Goal: Task Accomplishment & Management: Manage account settings

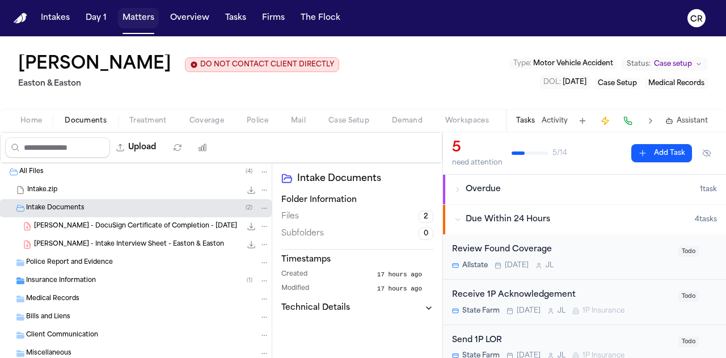
click at [144, 20] on button "Matters" at bounding box center [138, 18] width 41 height 20
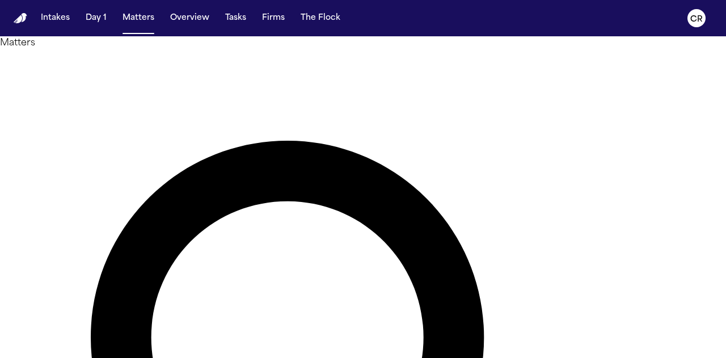
click at [230, 16] on button "Tasks" at bounding box center [236, 18] width 30 height 20
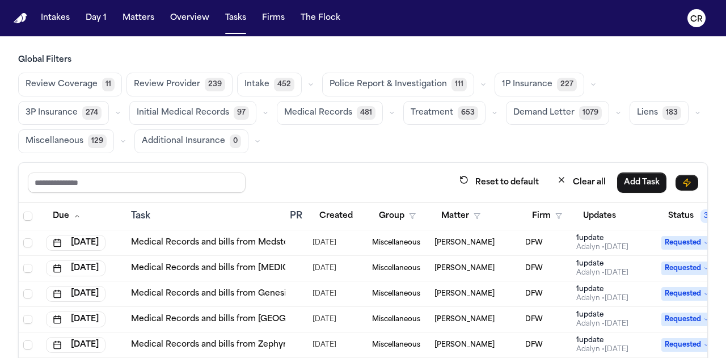
click at [247, 84] on span "Intake" at bounding box center [256, 84] width 25 height 11
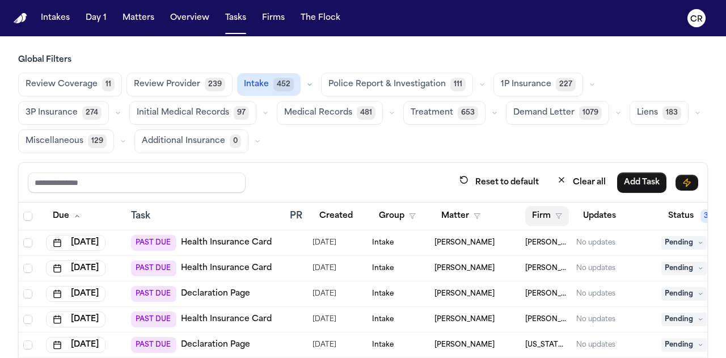
click at [561, 216] on icon "button" at bounding box center [558, 216] width 7 height 7
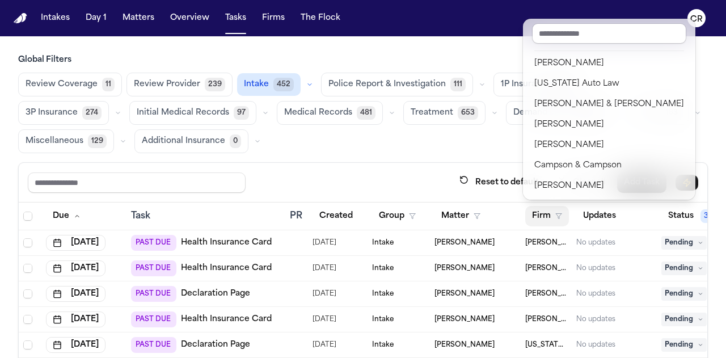
click at [455, 138] on div "Global Filters Review Coverage 11 Review Provider 239 Intake 452 Police Report …" at bounding box center [363, 245] width 690 height 382
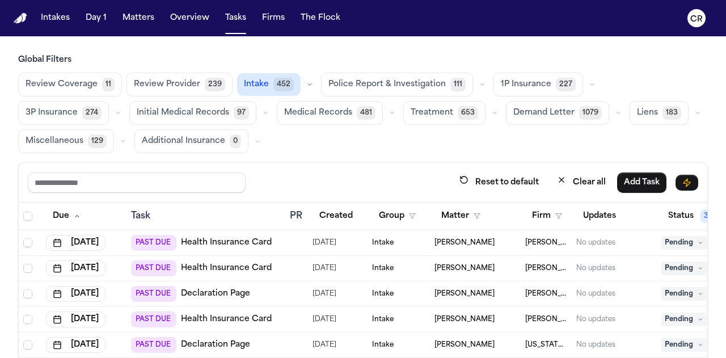
scroll to position [0, 131]
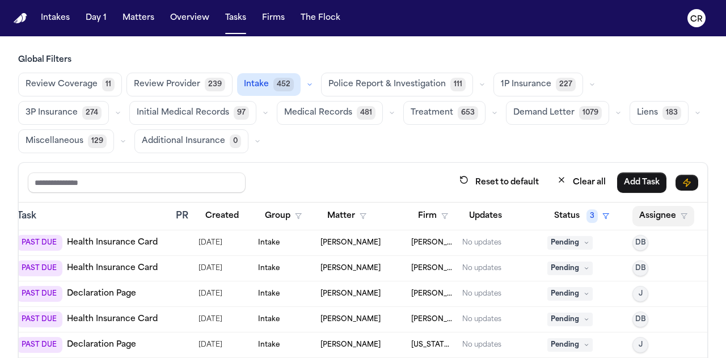
click at [660, 219] on button "Assignee" at bounding box center [663, 216] width 62 height 20
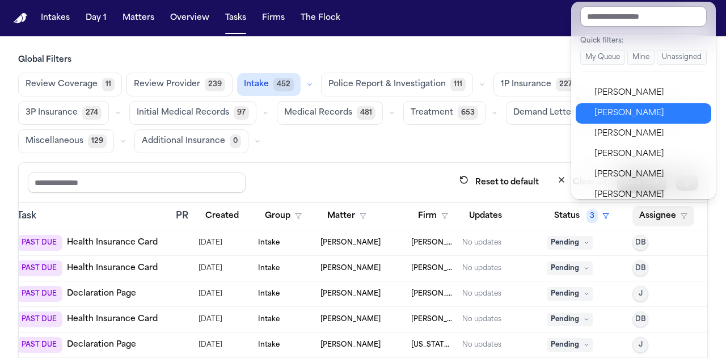
scroll to position [523, 0]
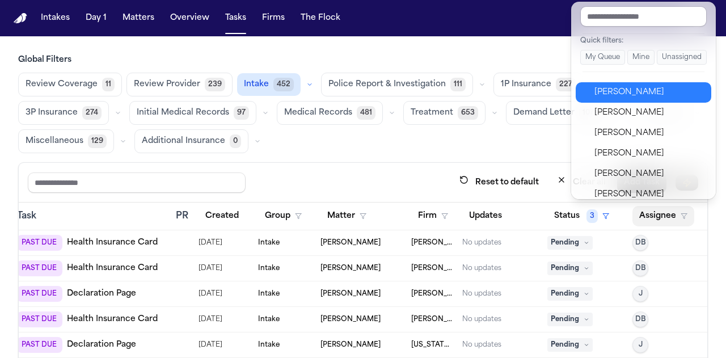
click at [655, 95] on div "[PERSON_NAME]" at bounding box center [649, 93] width 111 height 14
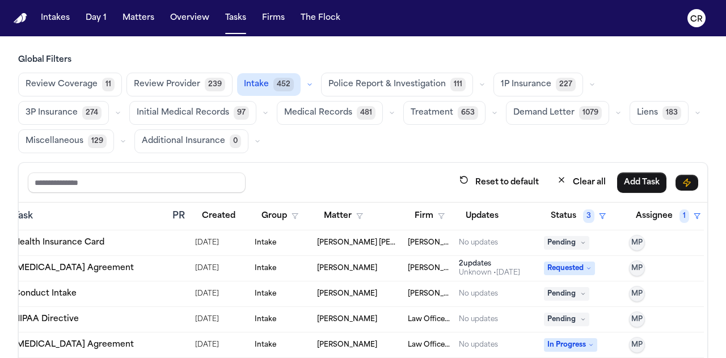
click at [376, 153] on div "Global Filters Review Coverage 11 Review Provider 239 Intake 452 Police Report …" at bounding box center [363, 245] width 690 height 382
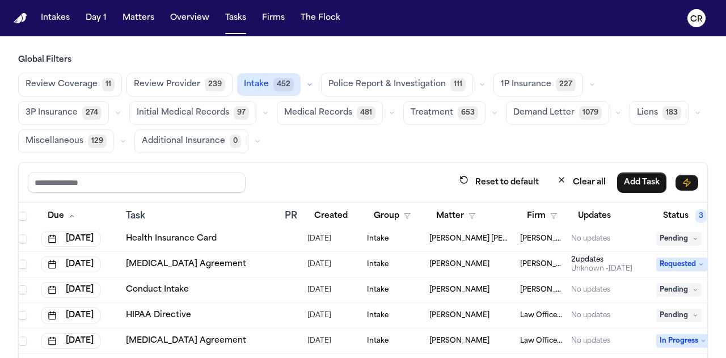
scroll to position [4, 0]
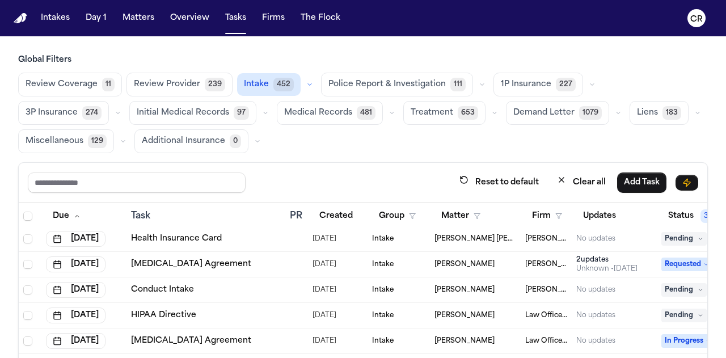
click at [411, 112] on span "Treatment" at bounding box center [432, 112] width 43 height 11
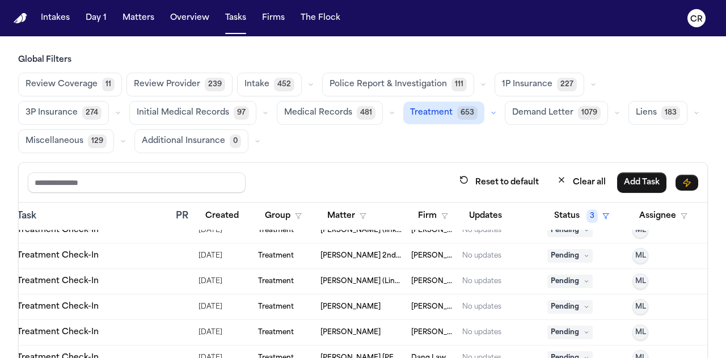
scroll to position [15935, 120]
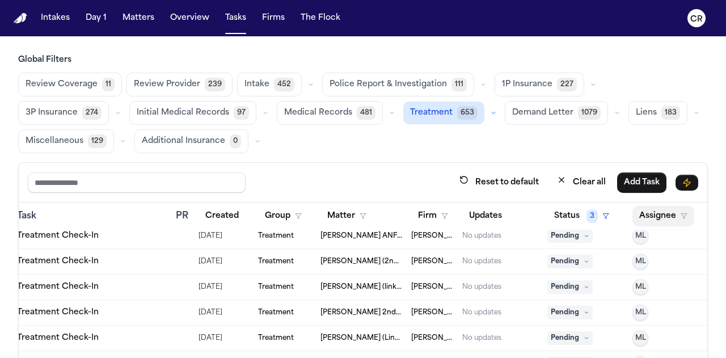
click at [663, 212] on button "Assignee" at bounding box center [663, 216] width 62 height 20
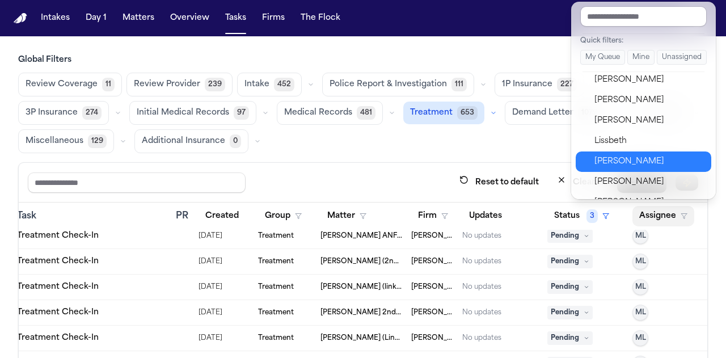
scroll to position [511, 0]
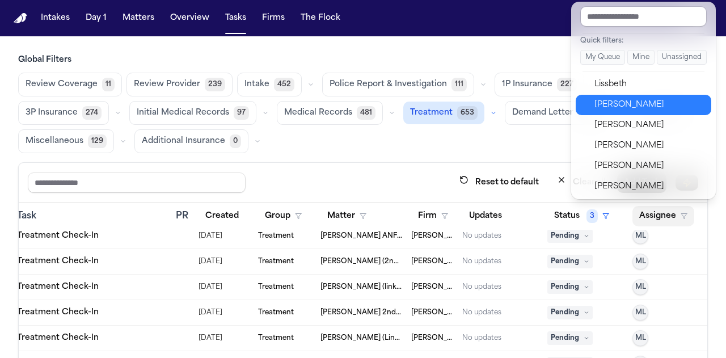
click at [622, 108] on div "[PERSON_NAME]" at bounding box center [649, 105] width 111 height 14
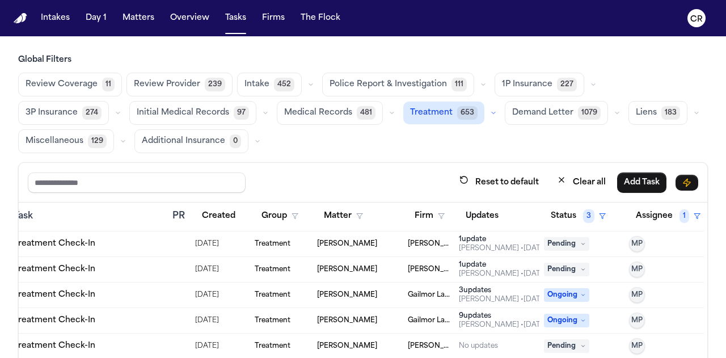
scroll to position [1207, 120]
click at [370, 155] on div "Global Filters Review Coverage 11 Review Provider 239 Intake 452 Police Report …" at bounding box center [363, 245] width 690 height 382
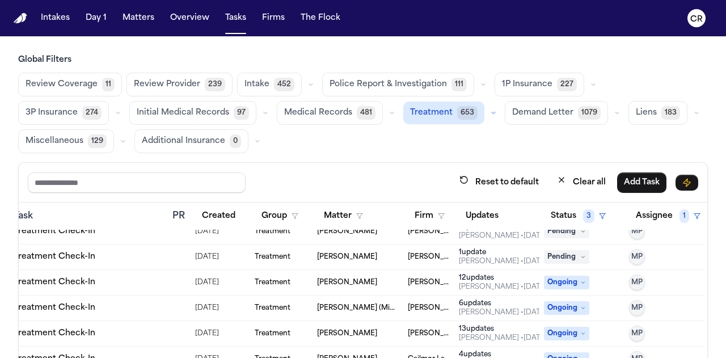
scroll to position [170, 120]
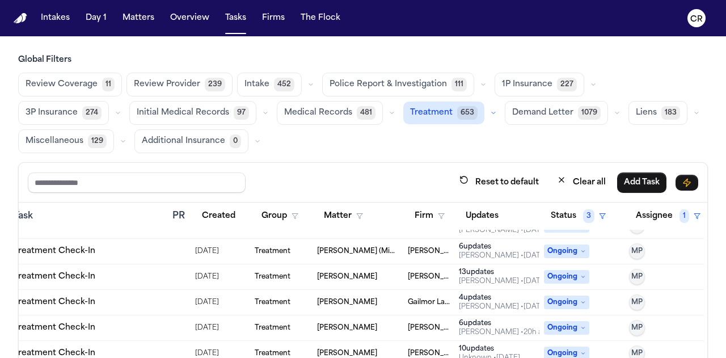
click at [582, 301] on icon at bounding box center [583, 303] width 6 height 6
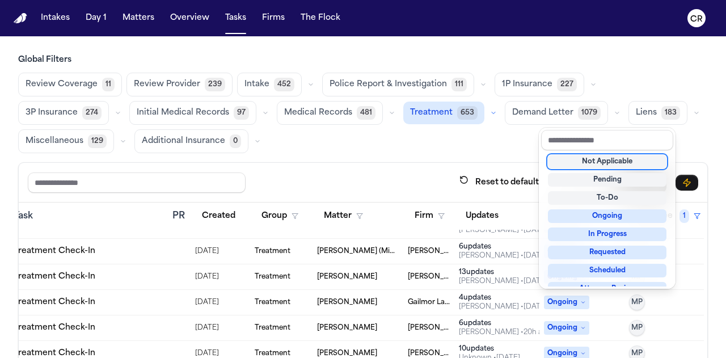
click at [626, 162] on div "Not Applicable" at bounding box center [607, 162] width 119 height 14
click at [393, 137] on div "Global Filters Review Coverage 11 Review Provider 239 Intake 452 Police Report …" at bounding box center [363, 245] width 690 height 382
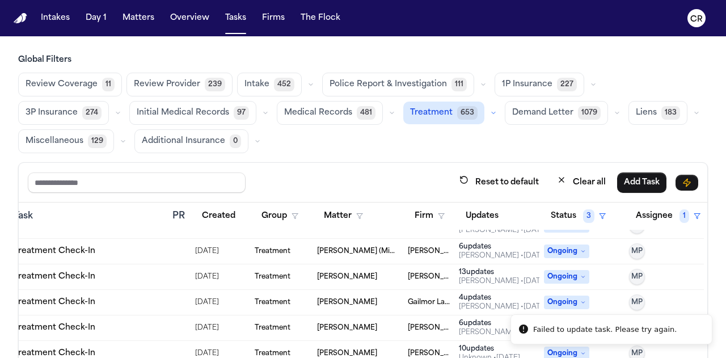
click at [560, 301] on span "Ongoing" at bounding box center [566, 303] width 45 height 14
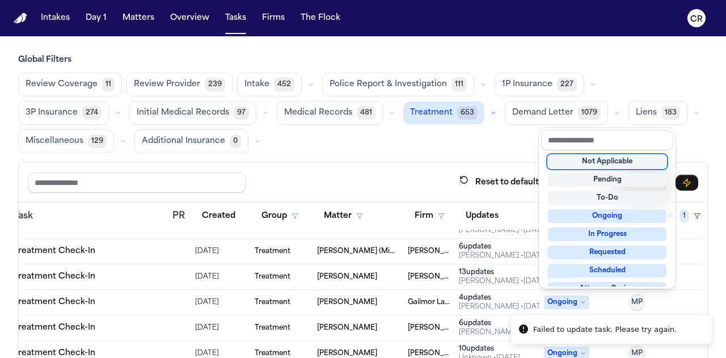
click at [610, 162] on div "Not Applicable" at bounding box center [607, 162] width 119 height 14
click at [488, 140] on div "Global Filters Review Coverage 11 Review Provider 239 Intake 452 Police Report …" at bounding box center [363, 245] width 690 height 382
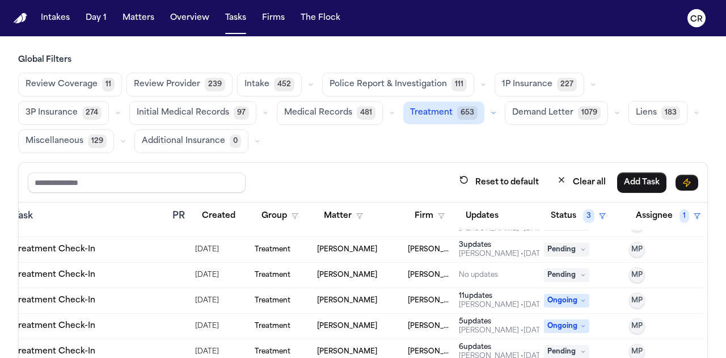
scroll to position [454, 120]
